Goal: Find specific page/section: Find specific page/section

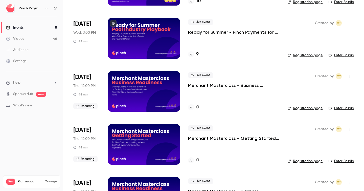
scroll to position [79, 0]
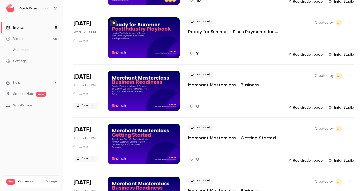
click at [238, 83] on p "Merchant Masterclass - Business Readiness Edition" at bounding box center [233, 85] width 91 height 6
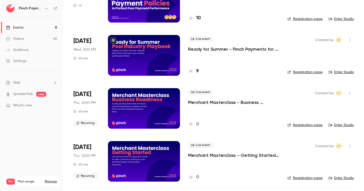
scroll to position [62, 0]
